Goal: Task Accomplishment & Management: Complete application form

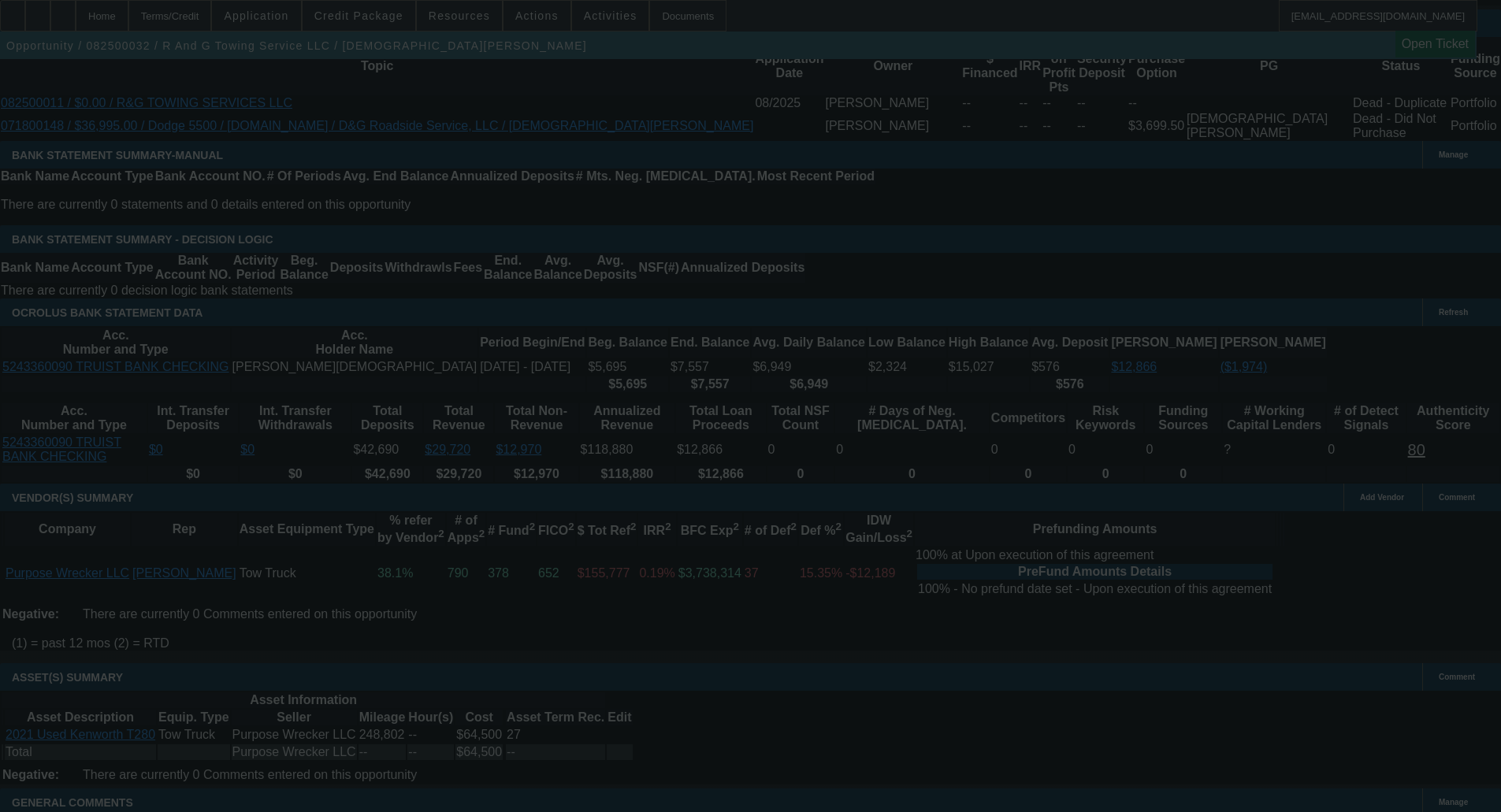
scroll to position [2643, 0]
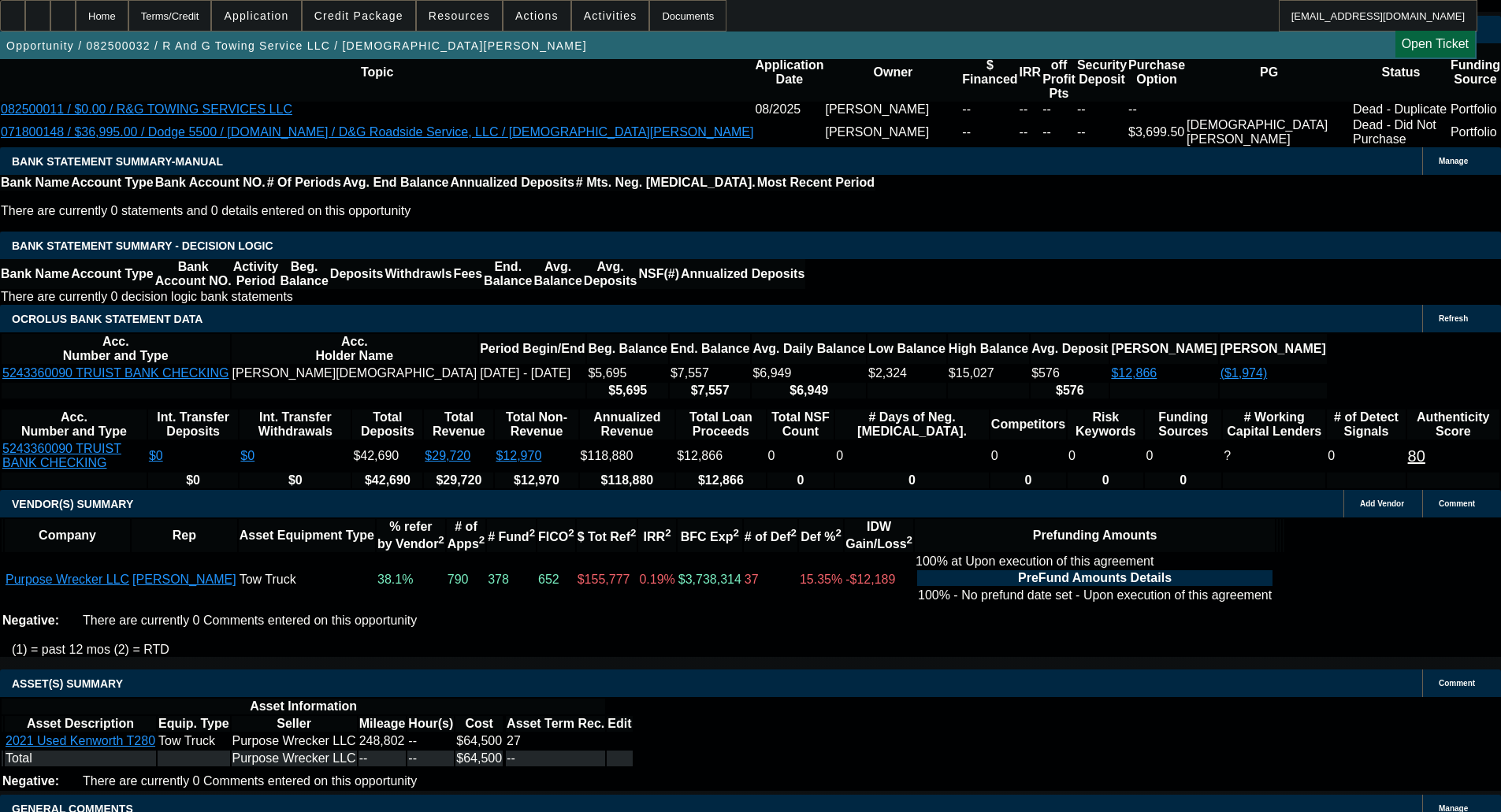
select select "0"
select select "3"
select select "0"
select select "6"
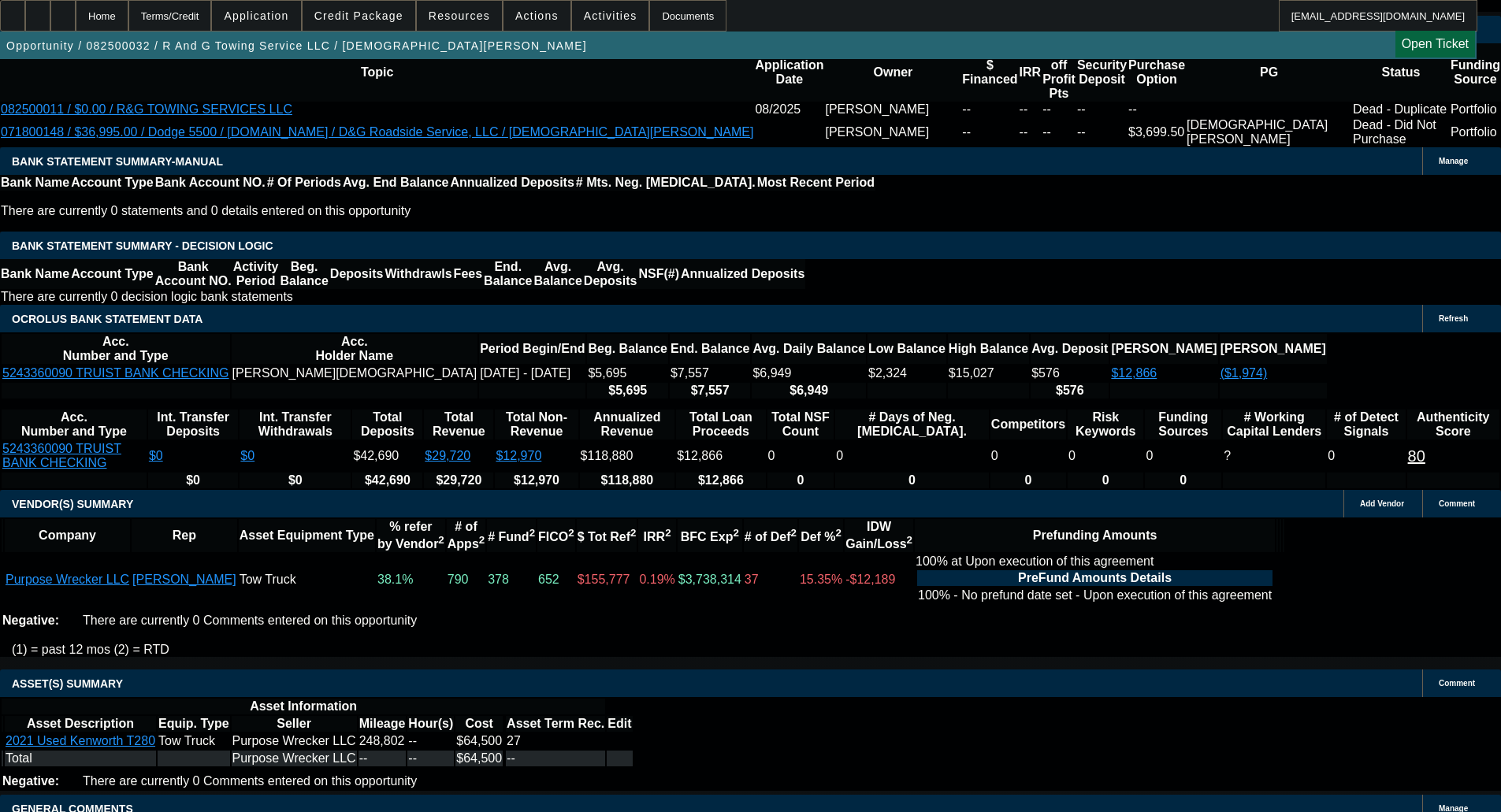
select select "0.15"
select select "2"
select select "0"
select select "6"
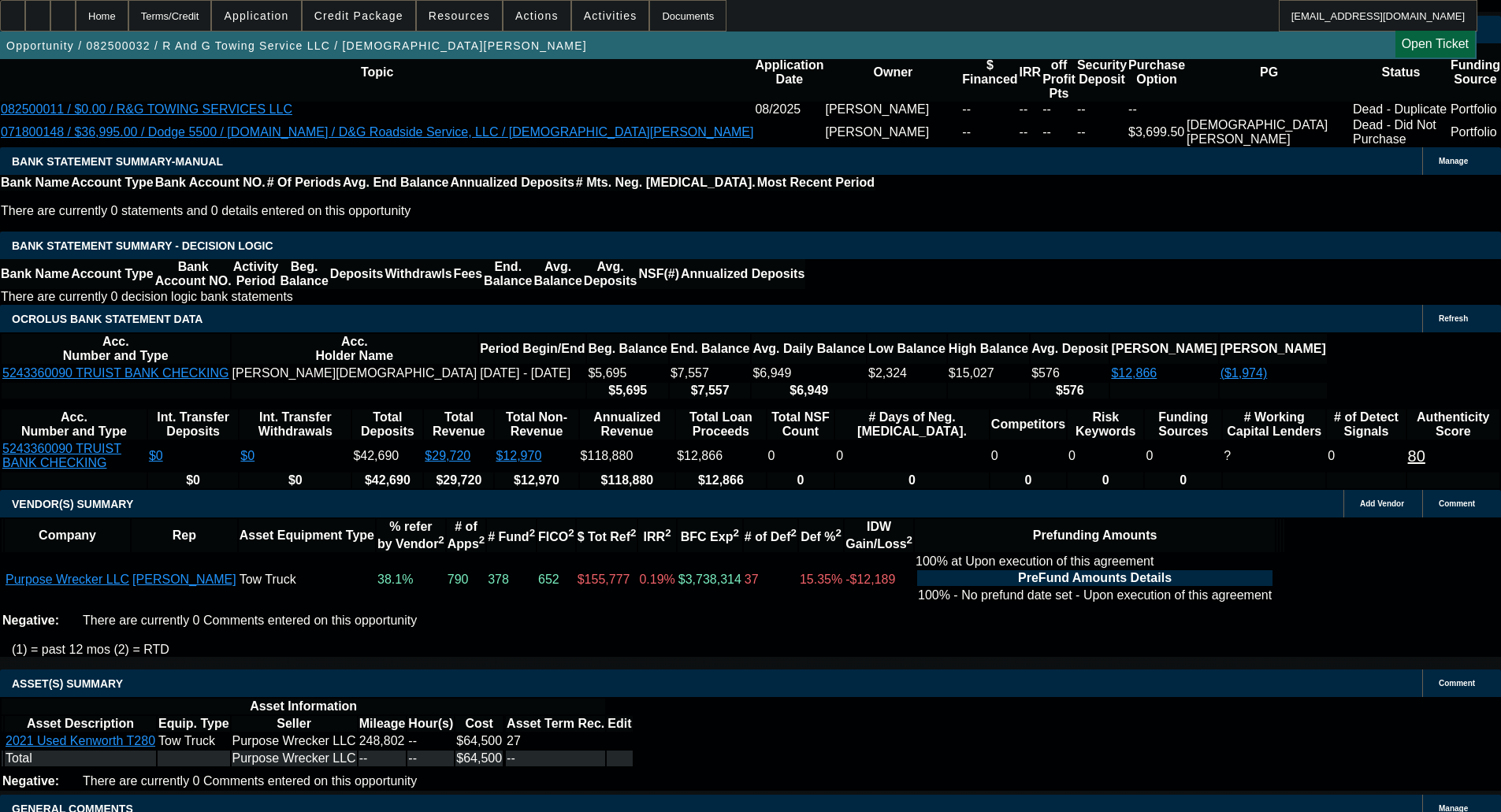
select select "0.15"
select select "2"
select select "0"
select select "6"
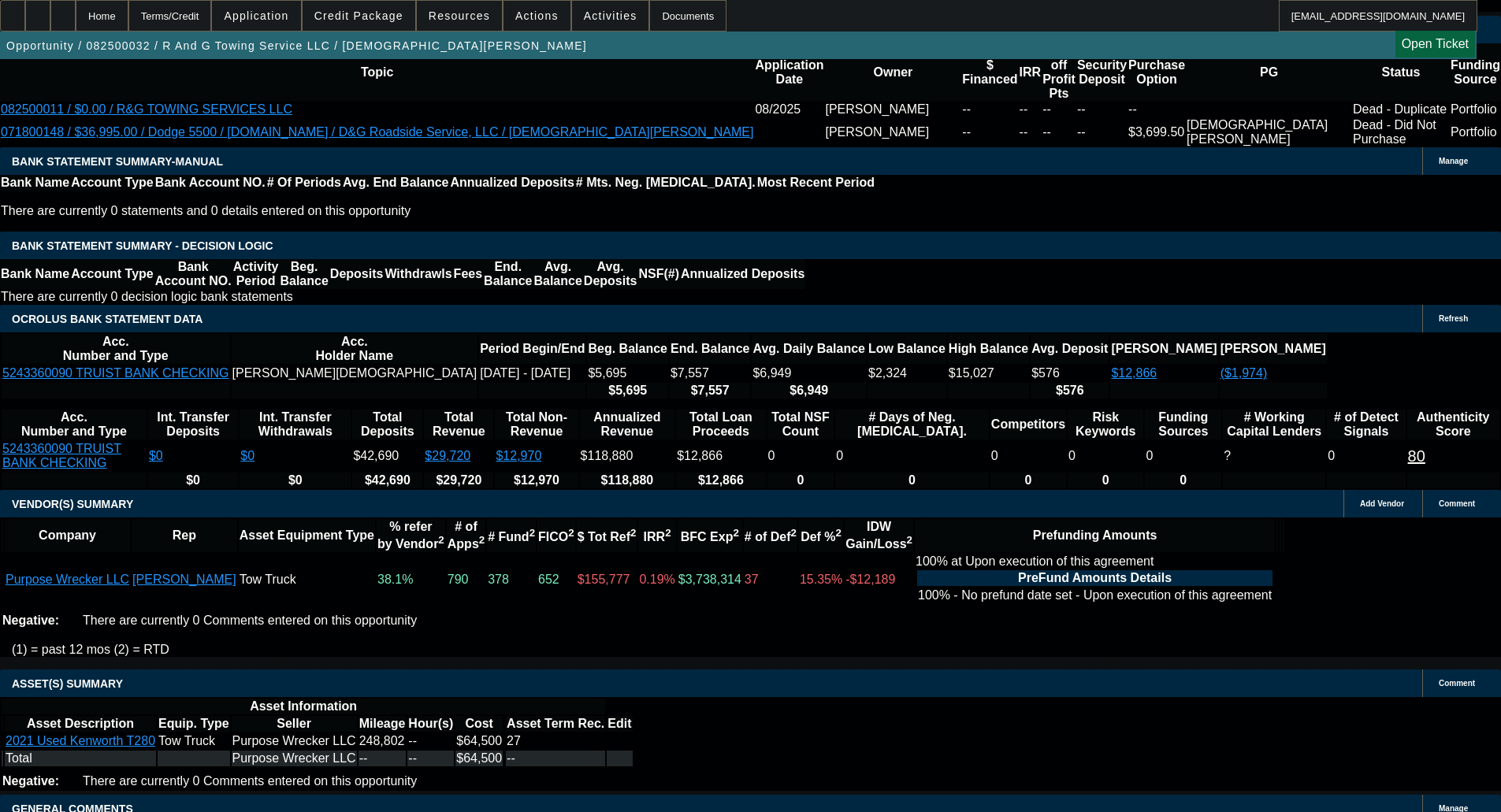
select select "0.15"
select select "2"
select select "0"
select select "6"
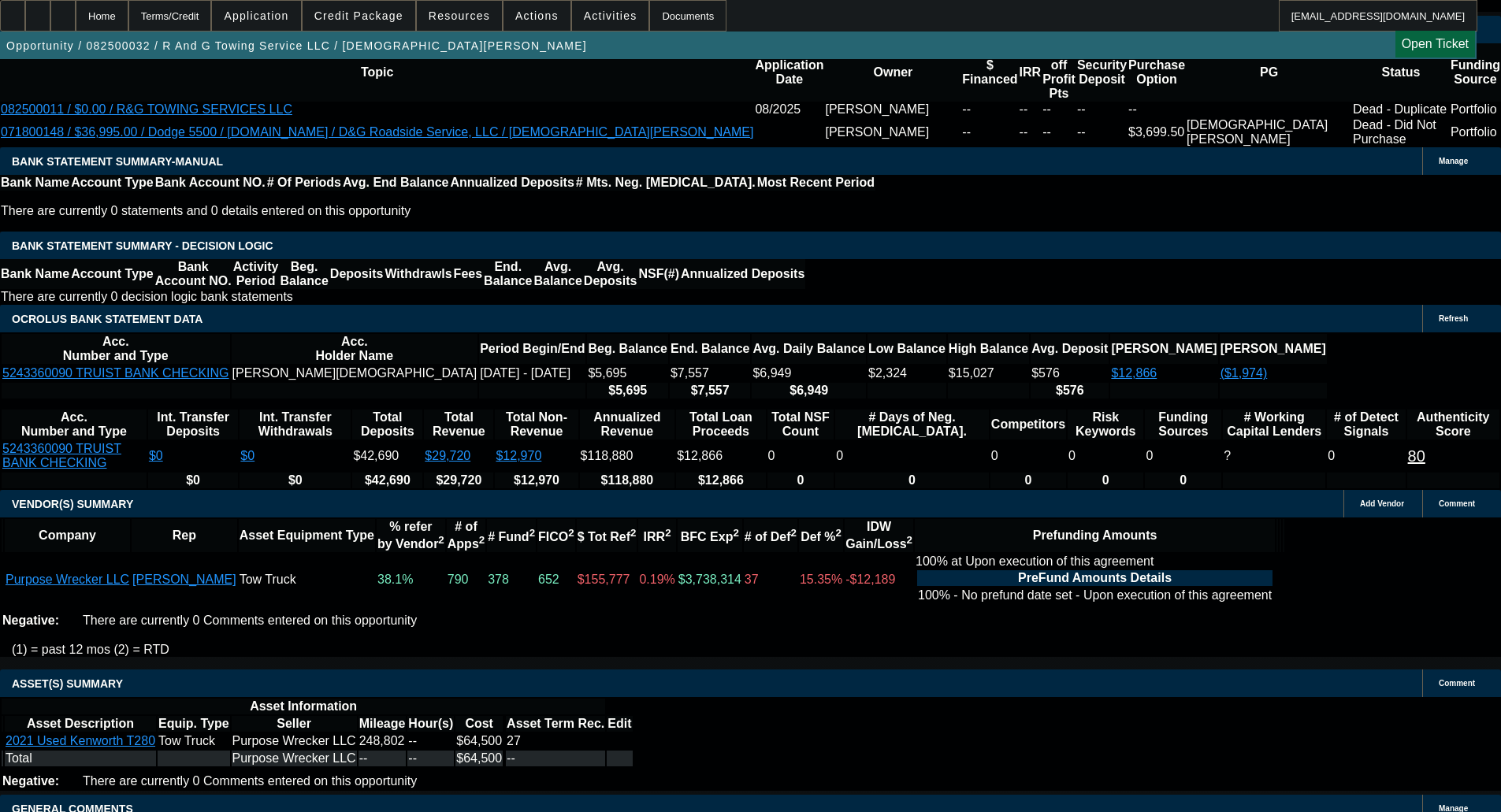
scroll to position [2682, 0]
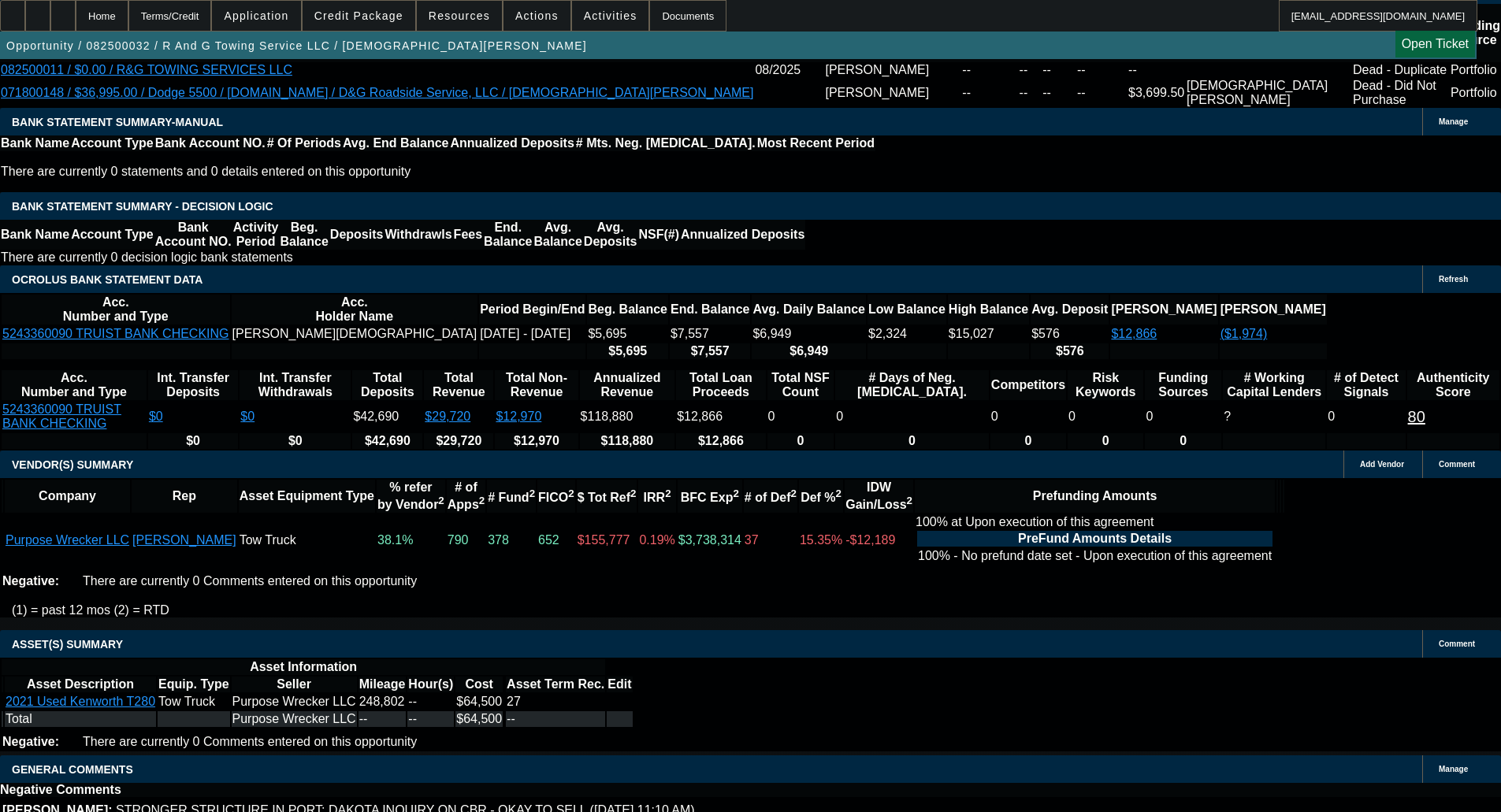
drag, startPoint x: 331, startPoint y: 626, endPoint x: 341, endPoint y: 635, distance: 13.5
select select "6"
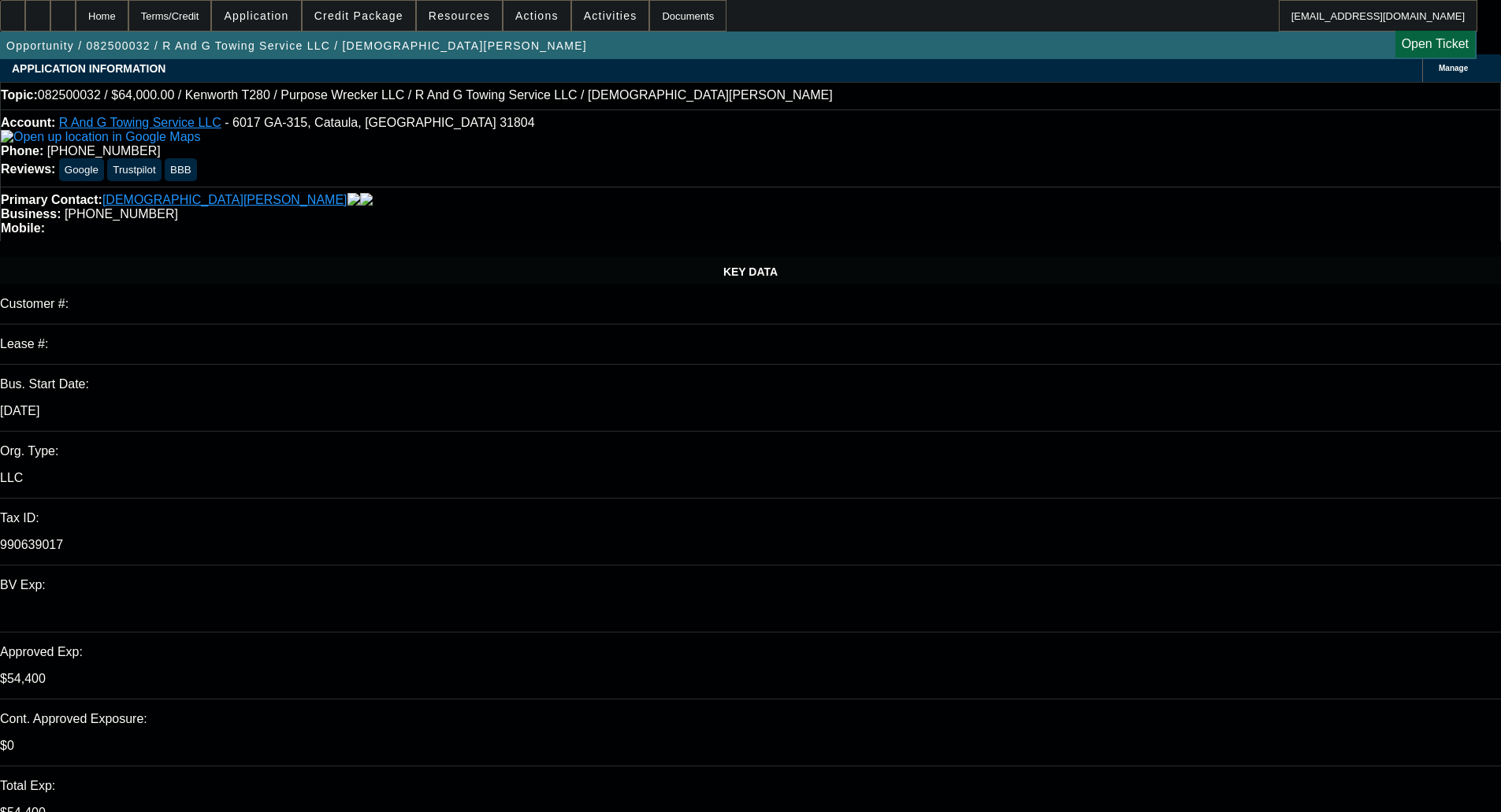
scroll to position [0, 0]
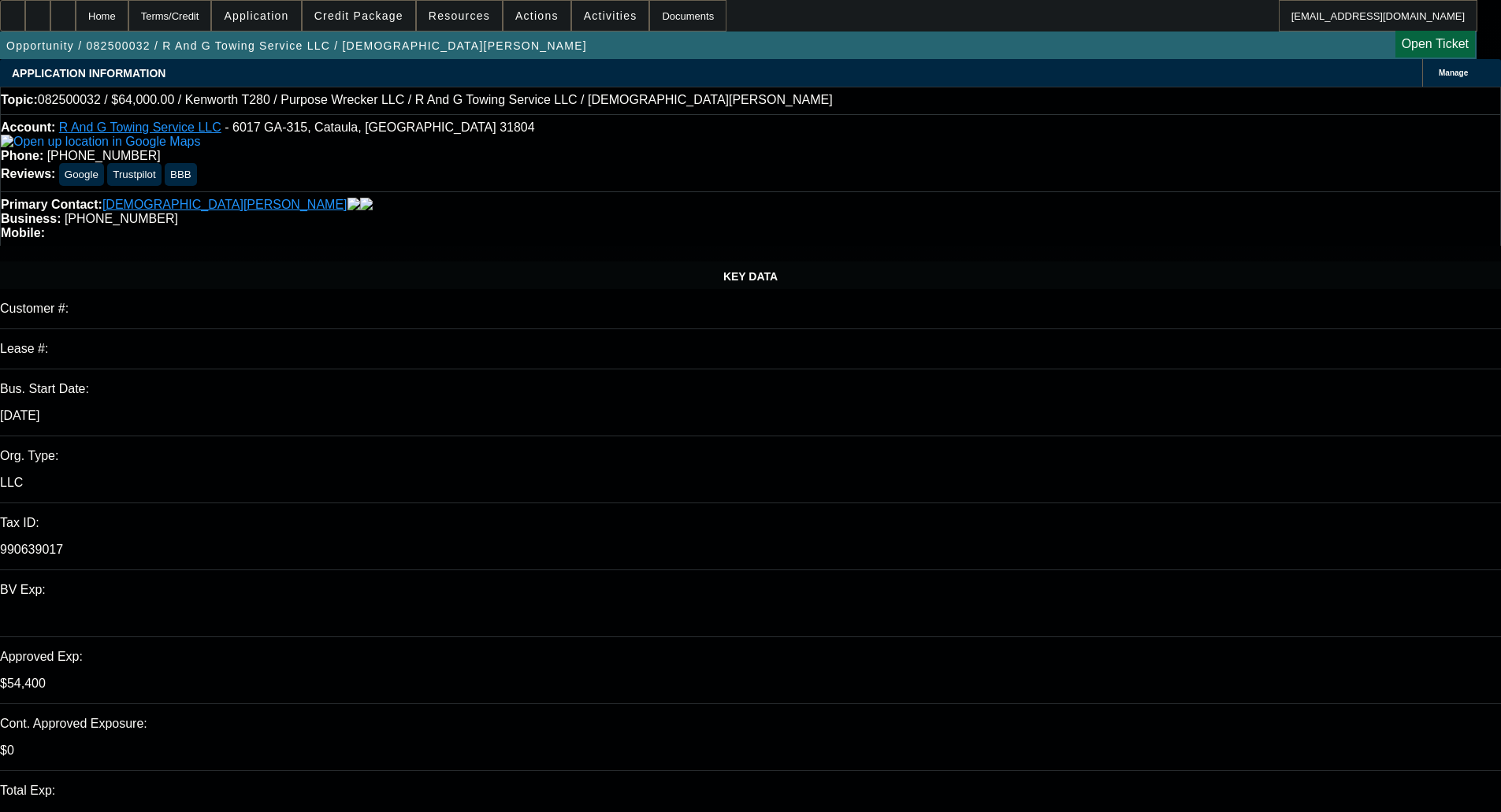
type textarea "p"
paste textarea "Good afternoon, The banks received were personal banks for the PG. Does the PG …"
type textarea "PER CPEF - "Good afternoon, The banks received were personal banks for the PG. …"
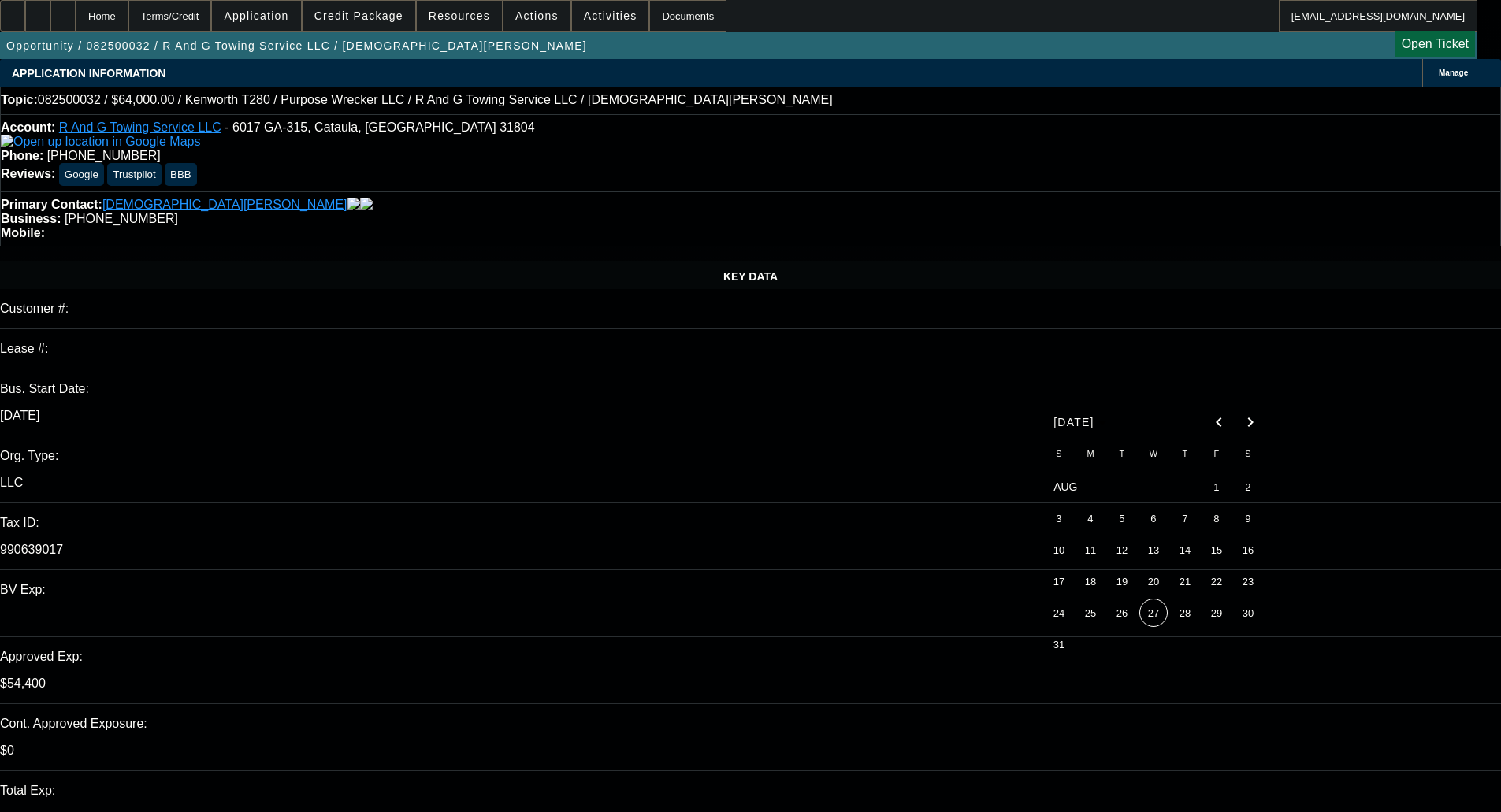
click at [1167, 614] on button "27" at bounding box center [1153, 613] width 31 height 31
type input "8/27/2025"
type input "11:16"
type input "01:58"
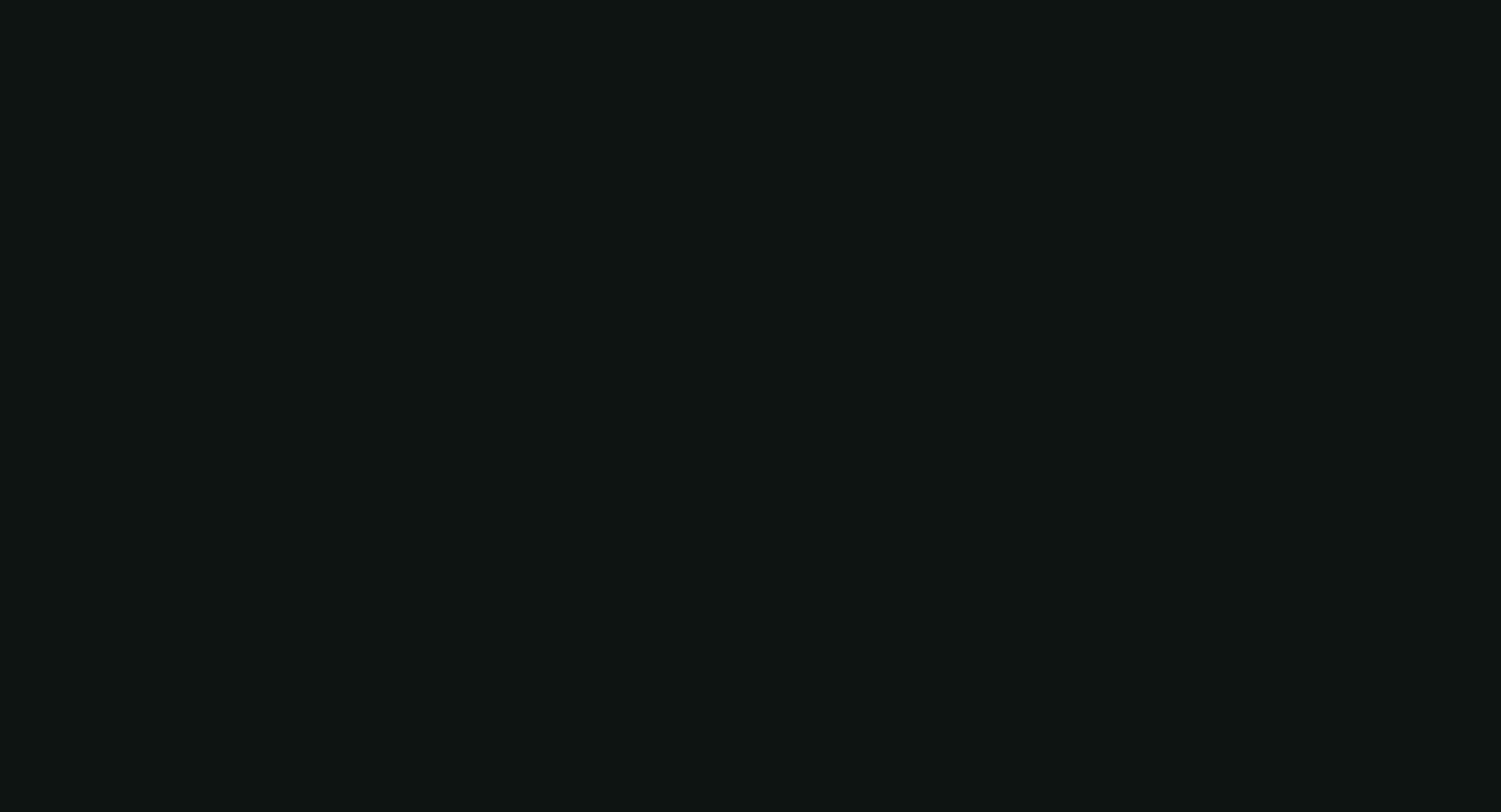
select select "0"
select select "3"
select select "0"
select select "6"
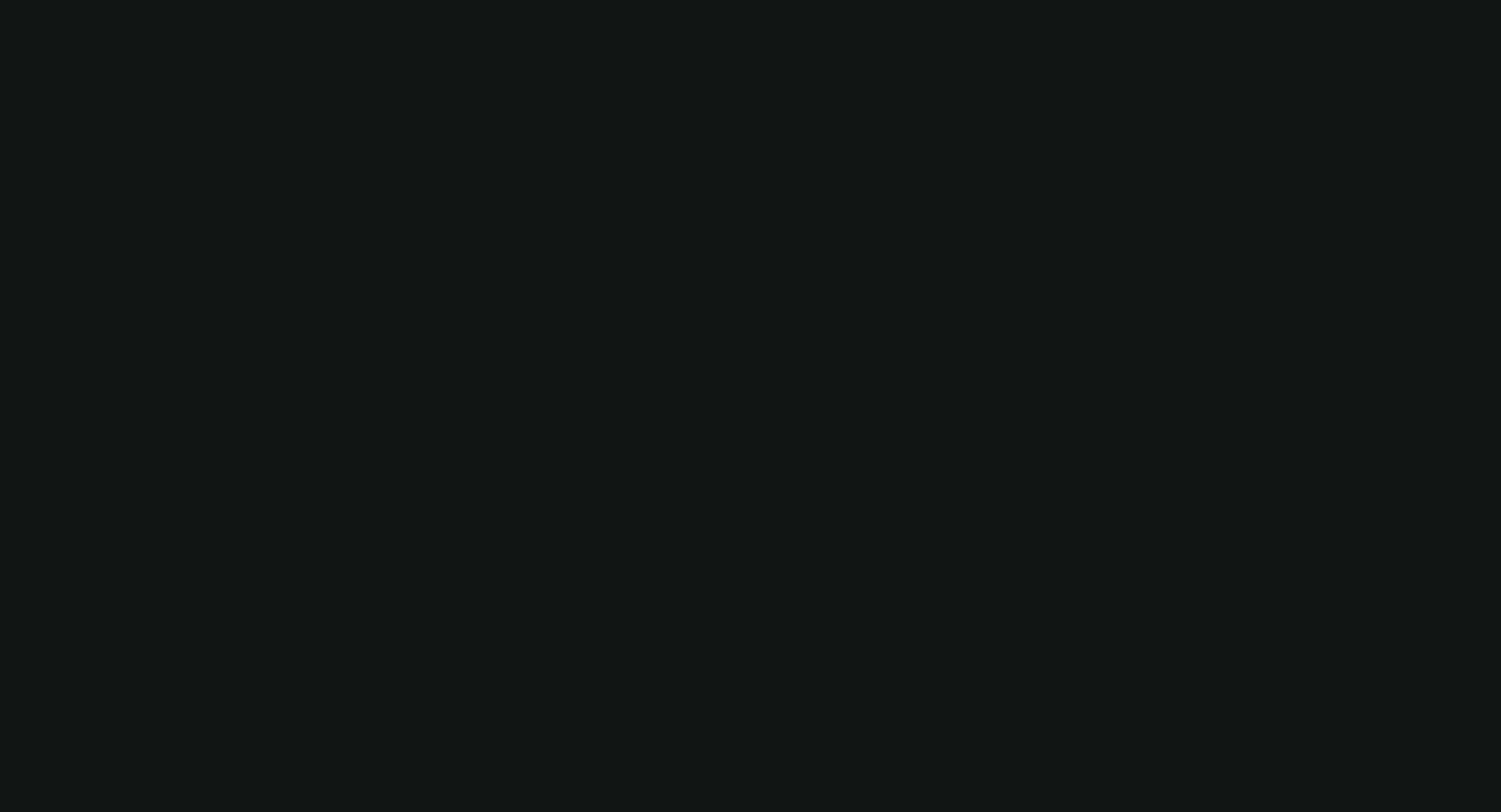
select select "0"
select select "3"
select select "0"
select select "6"
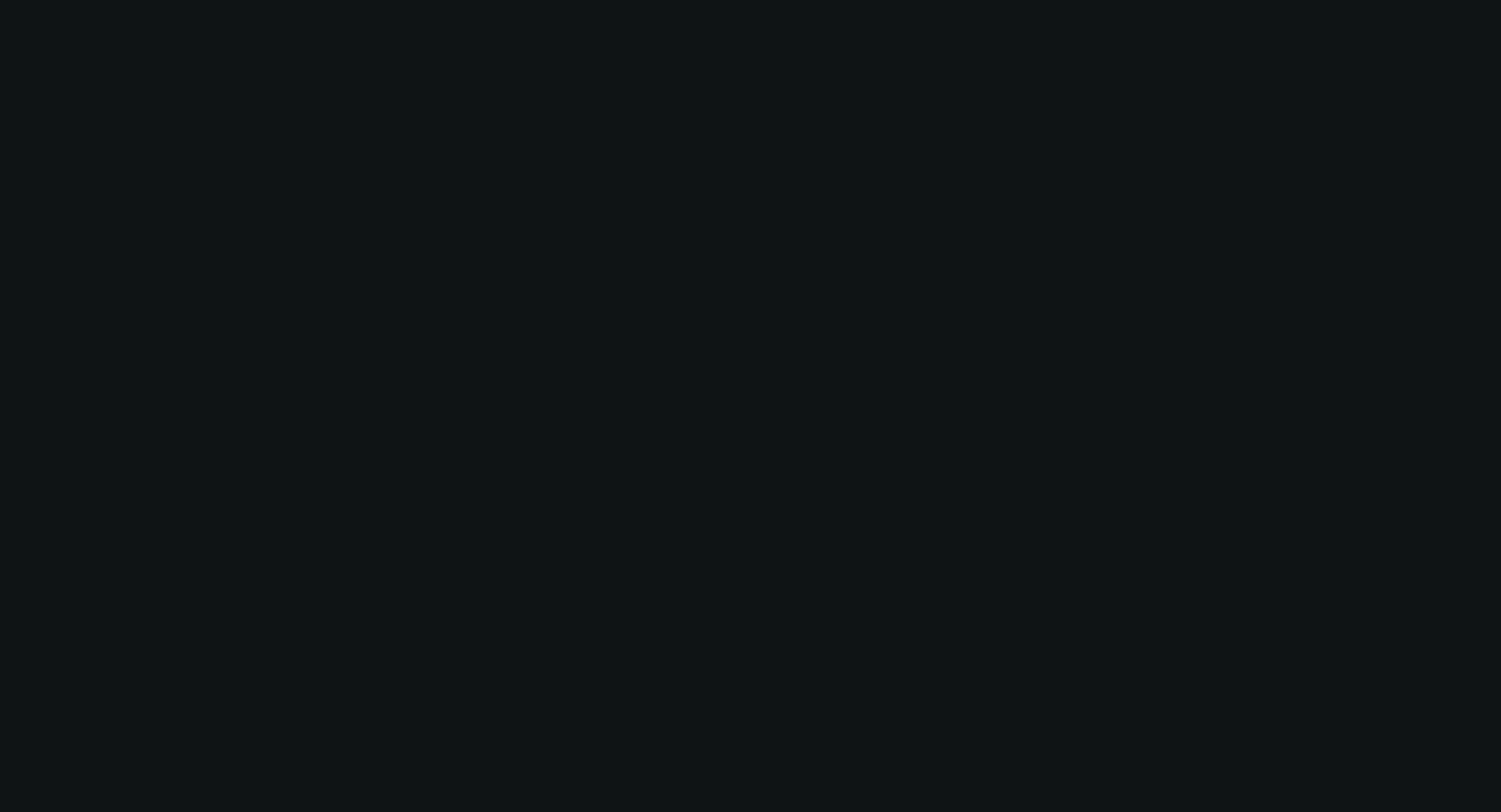
select select "0.15"
select select "2"
select select "0"
select select "6"
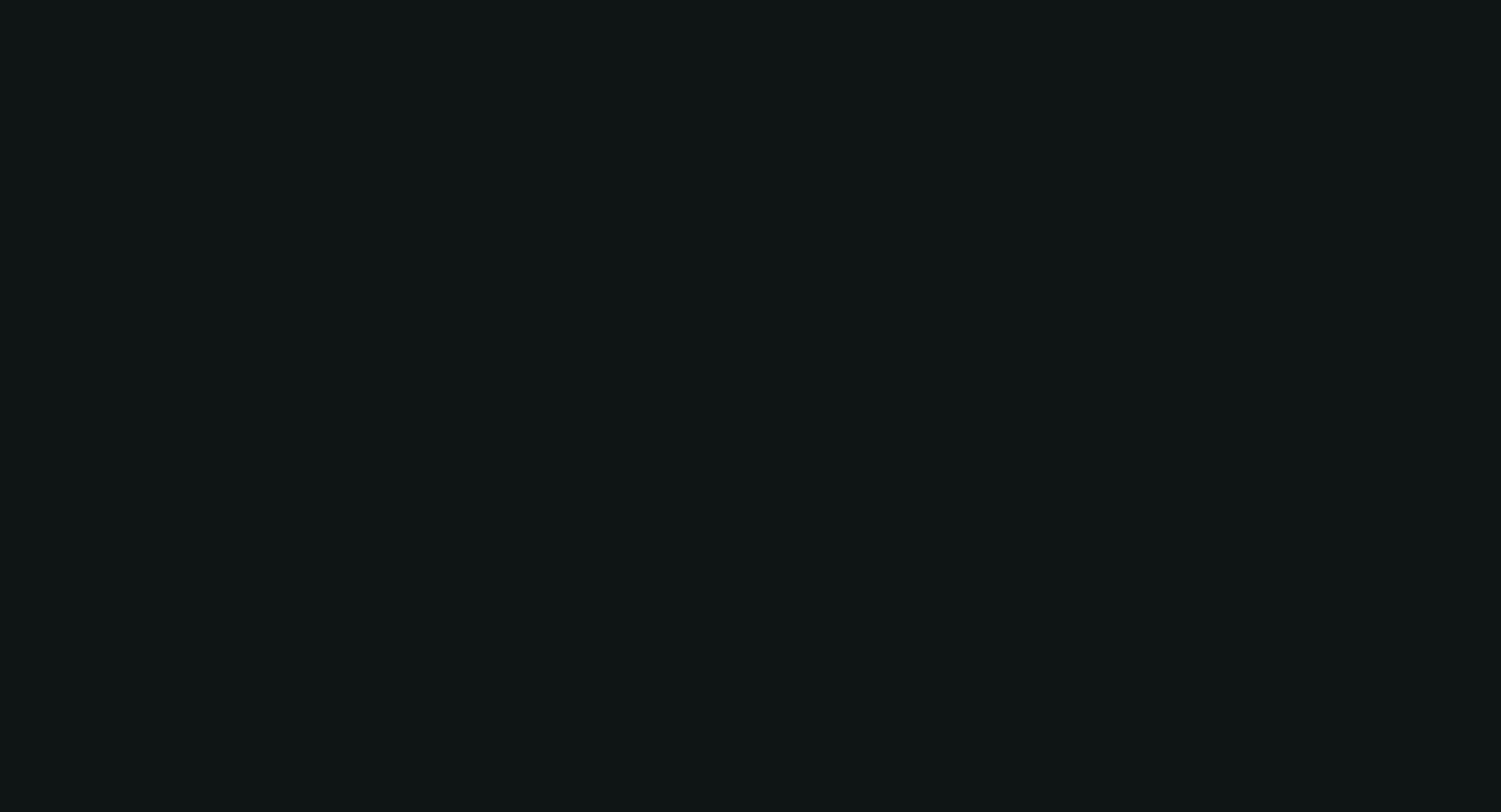
select select "0.15"
select select "2"
select select "0"
select select "6"
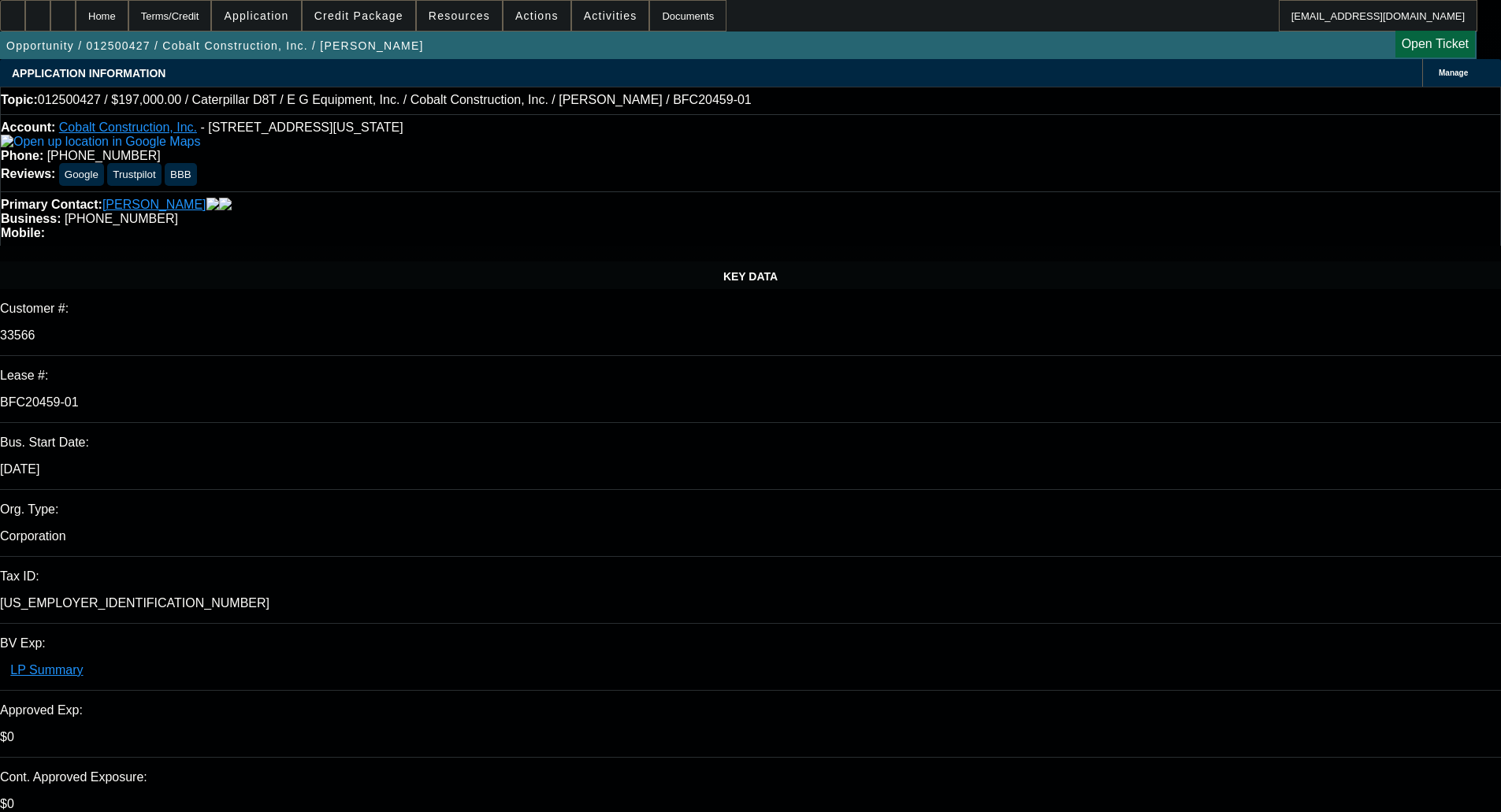
select select "0"
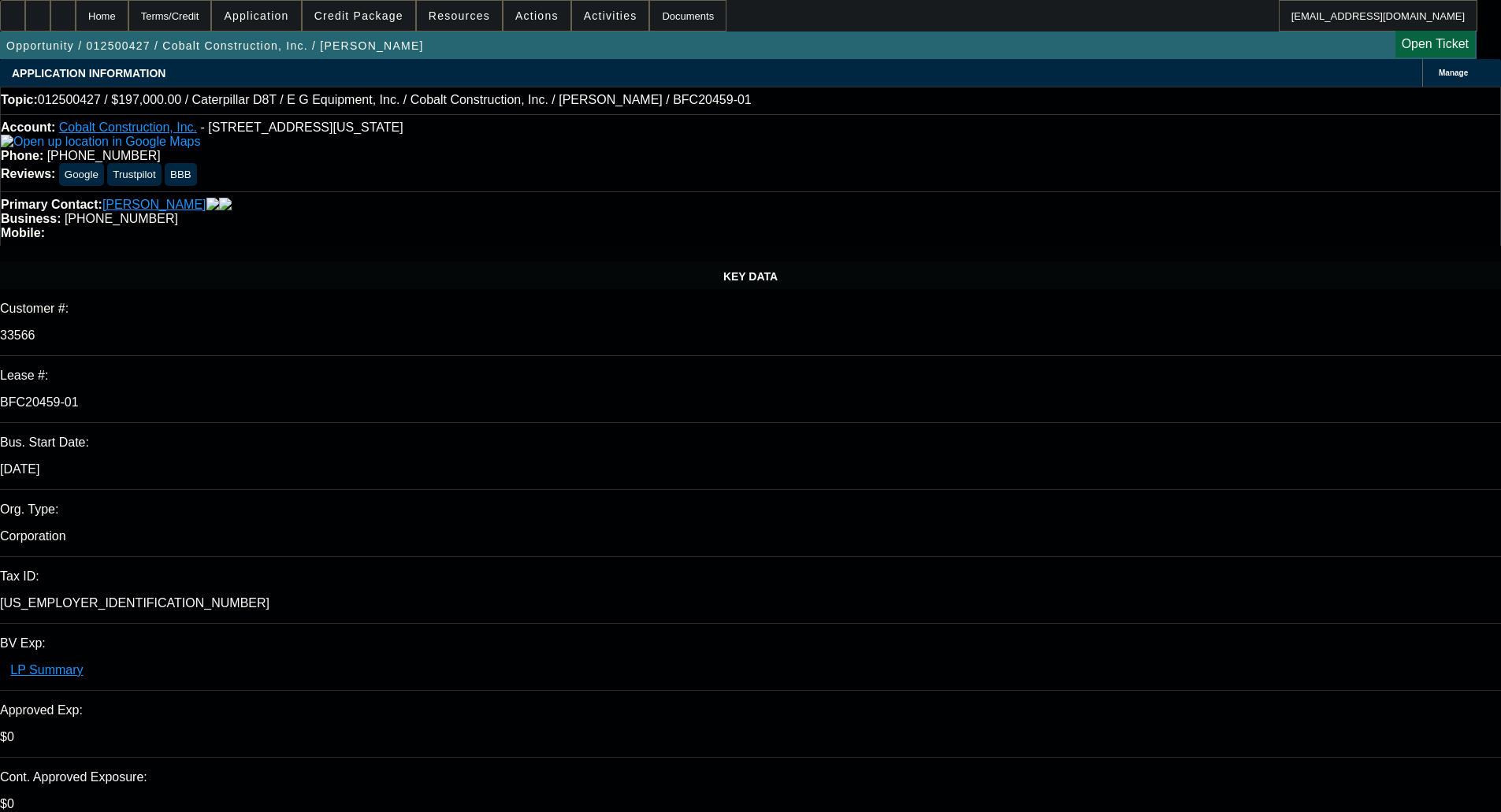
select select "0"
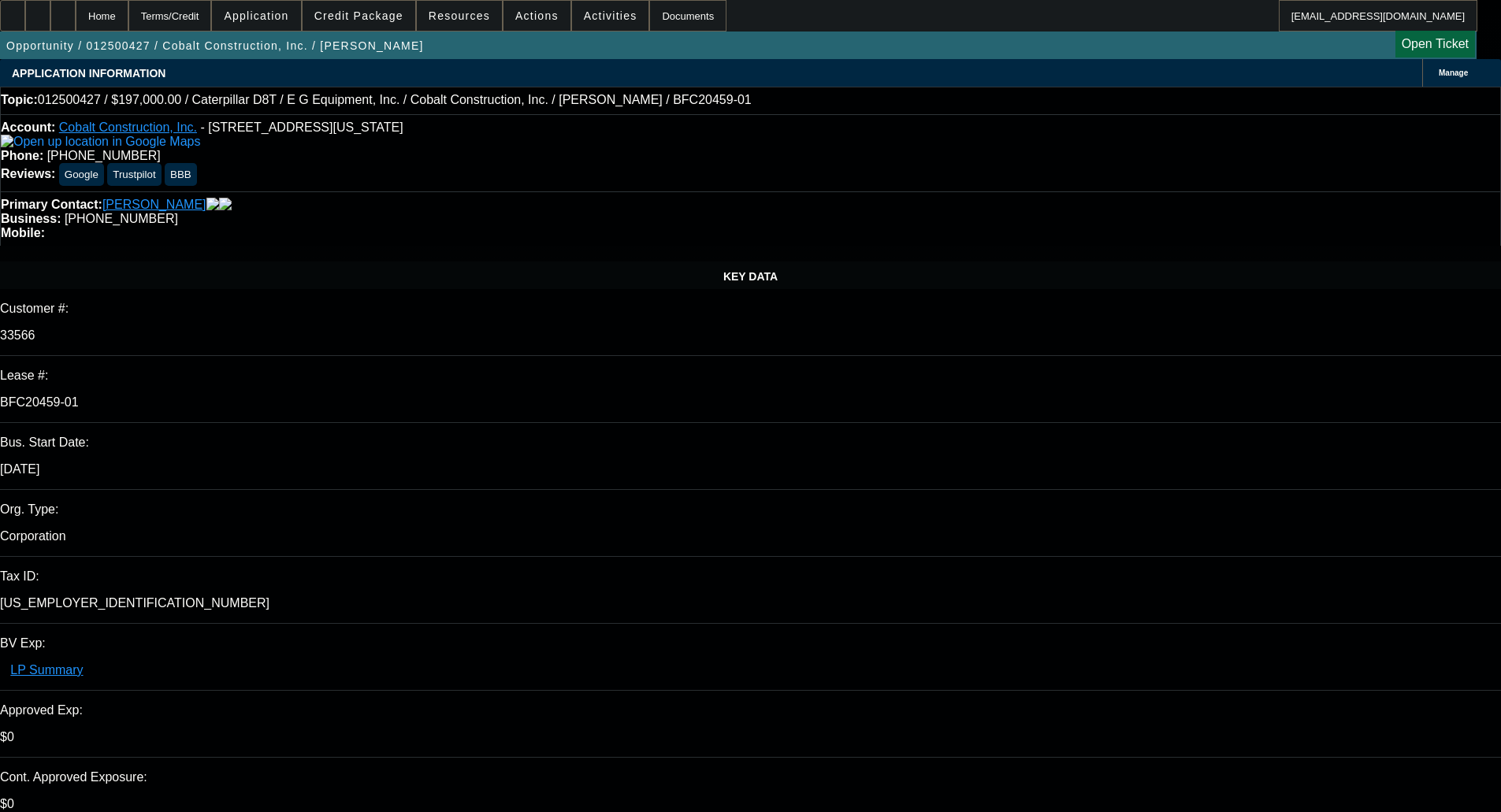
select select "0"
select select "1"
select select "3"
select select "6"
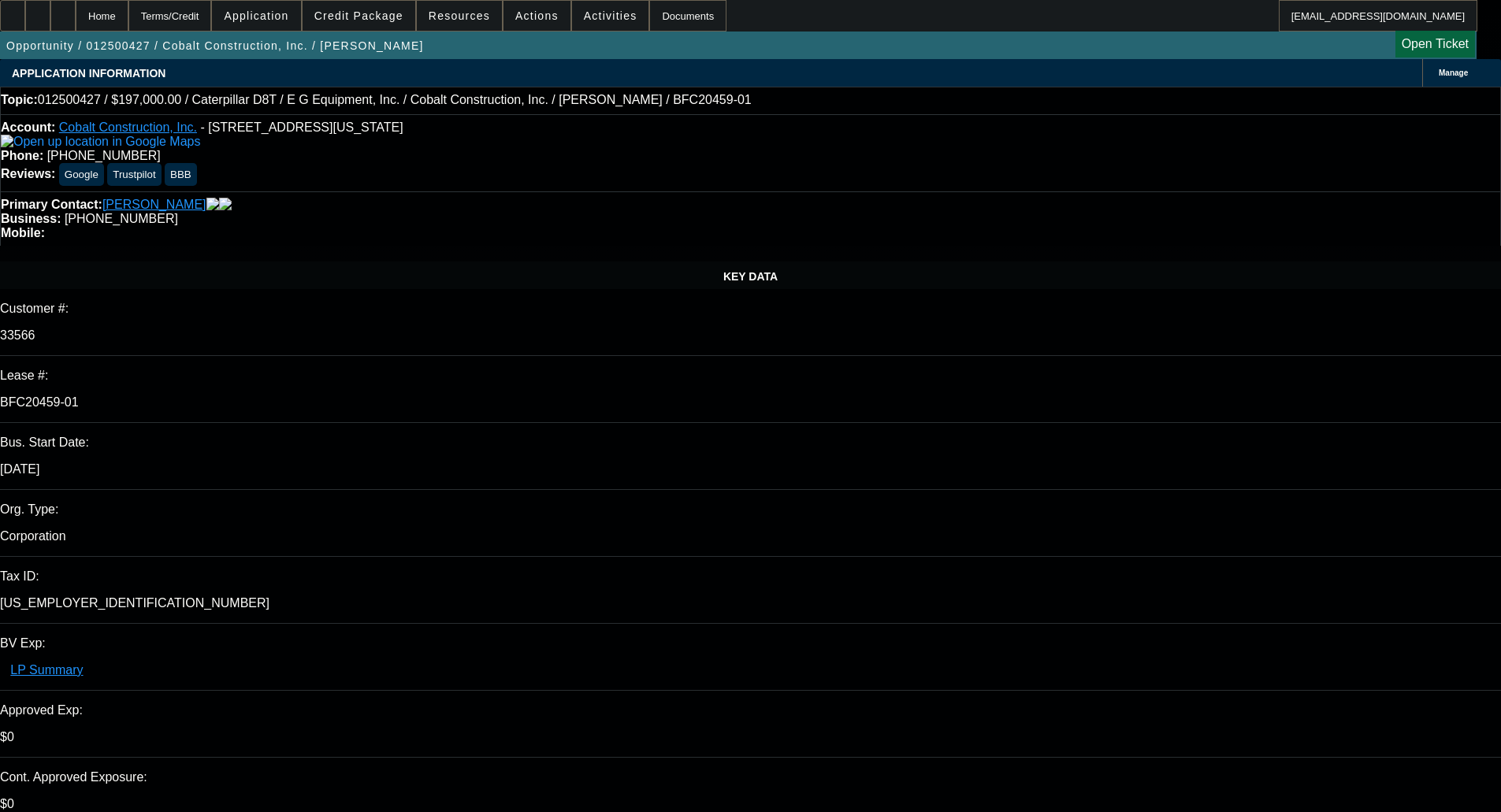
select select "1"
select select "3"
select select "6"
select select "1"
select select "3"
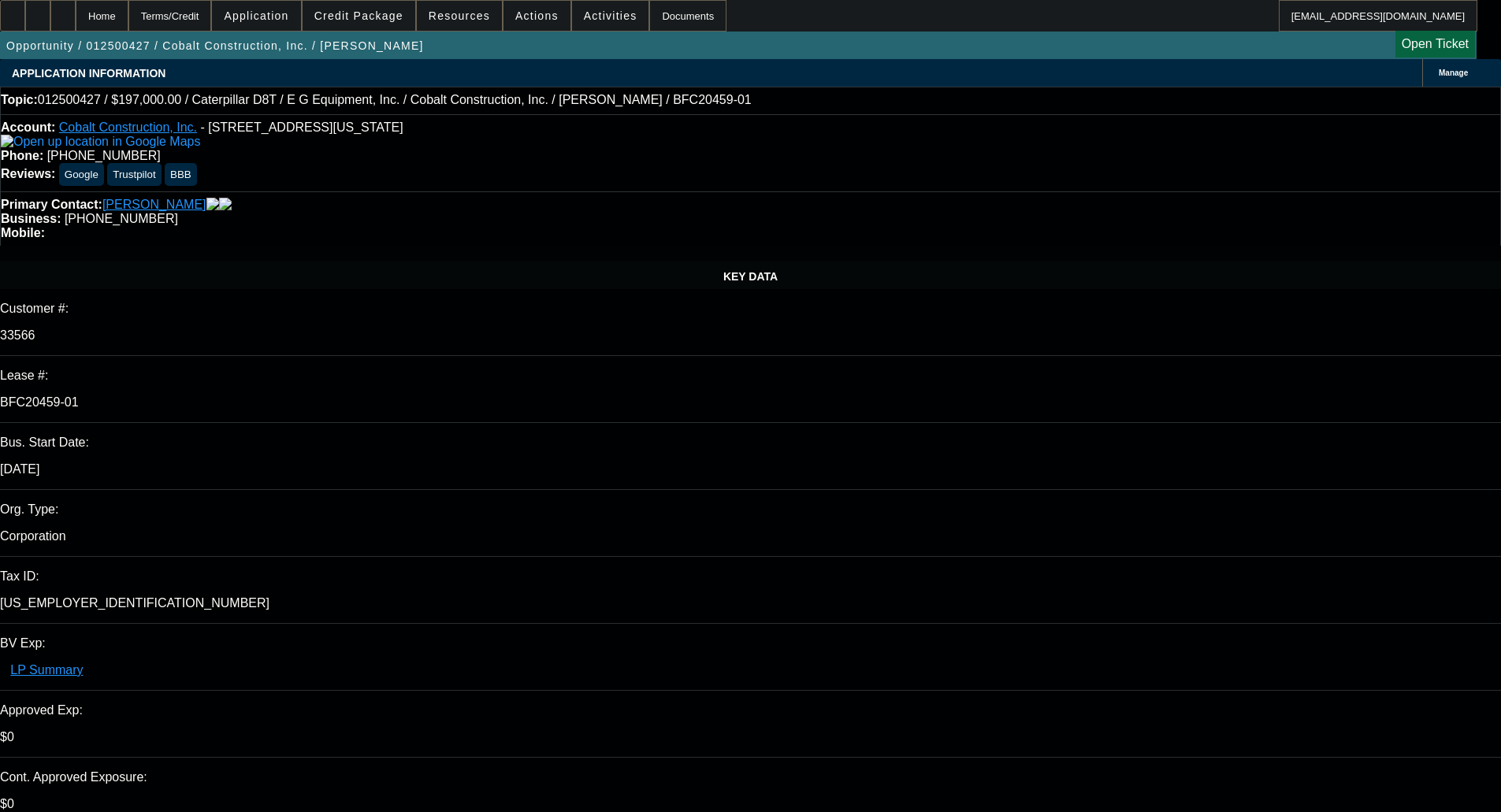
select select "6"
select select "1"
select select "2"
select select "6"
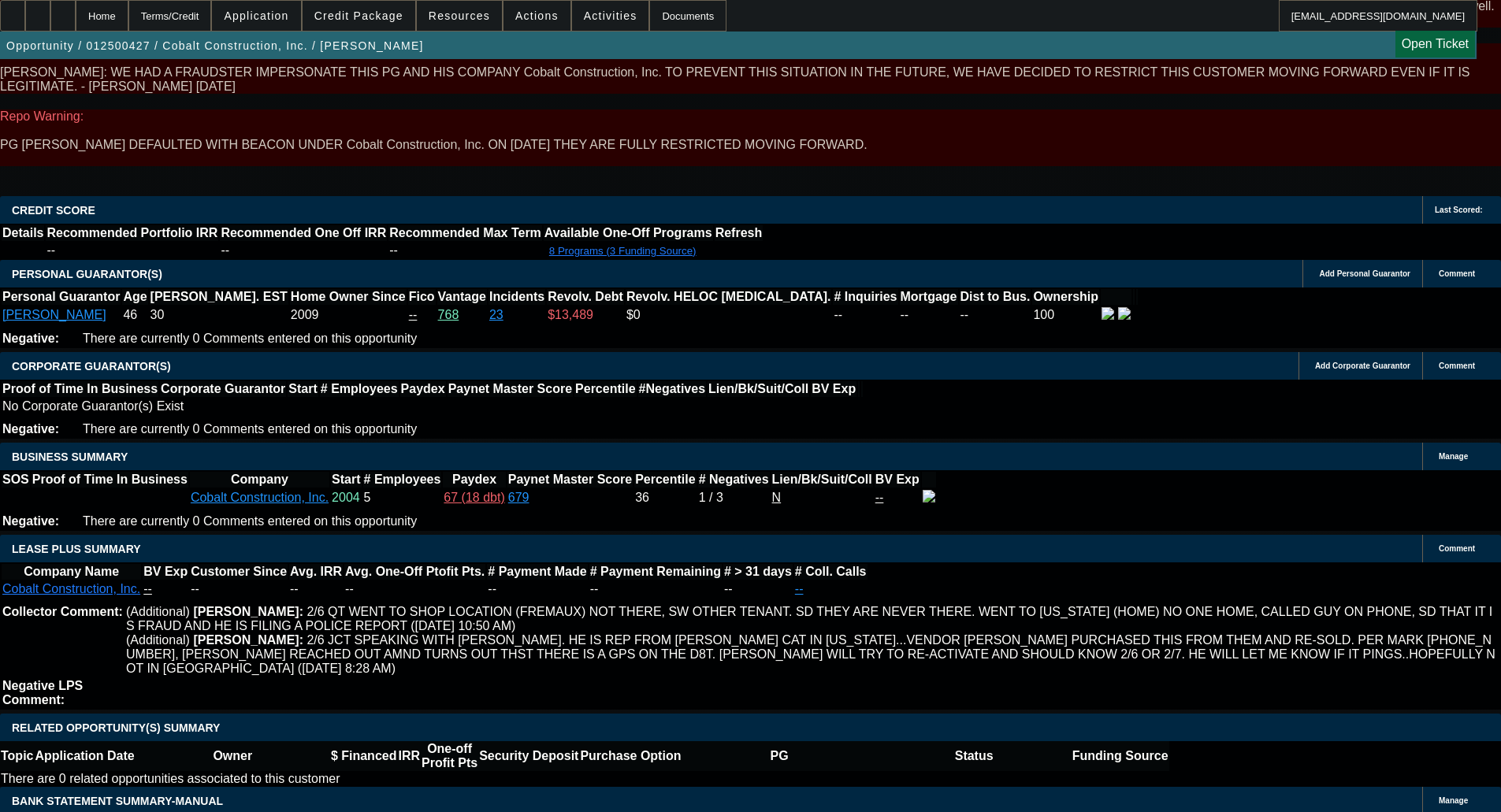
scroll to position [2292, 0]
